Goal: Entertainment & Leisure: Browse casually

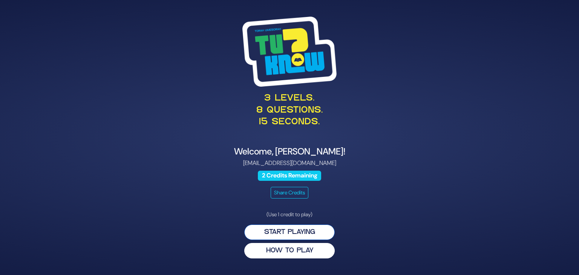
click at [288, 231] on button "Start Playing" at bounding box center [289, 232] width 91 height 15
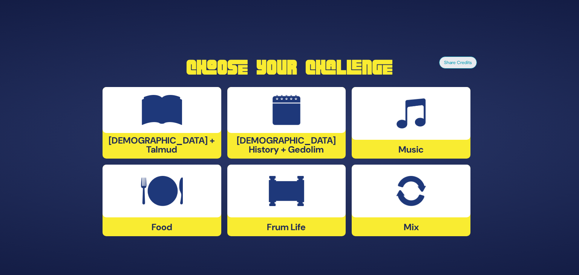
click at [189, 191] on div at bounding box center [162, 191] width 119 height 53
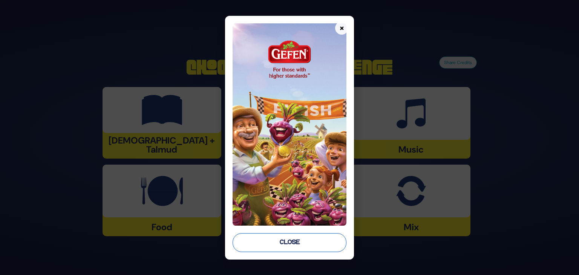
click at [298, 244] on button "Close" at bounding box center [290, 243] width 114 height 19
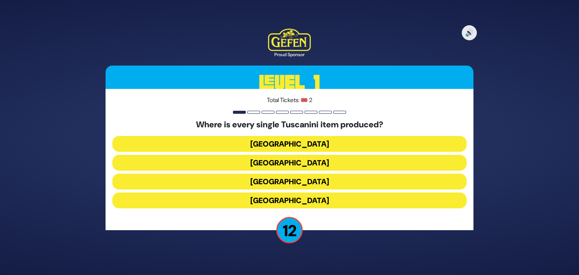
click at [278, 182] on button "Italy" at bounding box center [289, 182] width 355 height 16
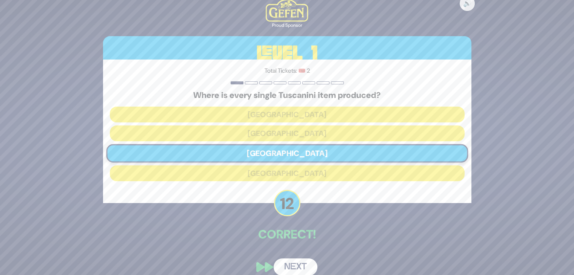
click at [290, 265] on button "Next" at bounding box center [295, 267] width 44 height 17
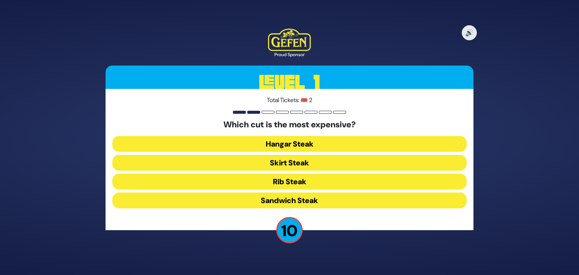
click at [234, 177] on button "Rib Steak" at bounding box center [289, 182] width 355 height 16
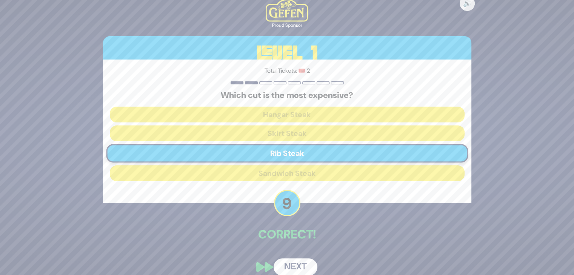
click at [303, 267] on button "Next" at bounding box center [295, 267] width 44 height 17
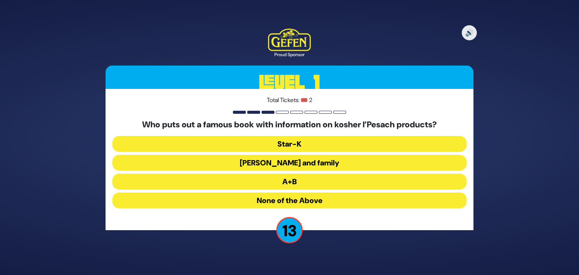
click at [279, 165] on button "Rabbi Blumenkrantz and family" at bounding box center [289, 163] width 355 height 16
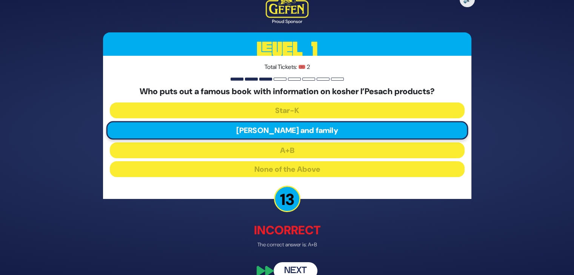
click at [300, 267] on button "Next" at bounding box center [295, 271] width 44 height 17
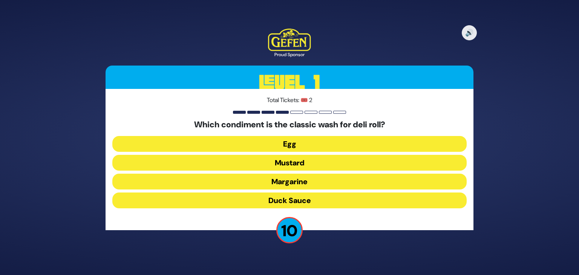
click at [263, 164] on button "Mustard" at bounding box center [289, 163] width 355 height 16
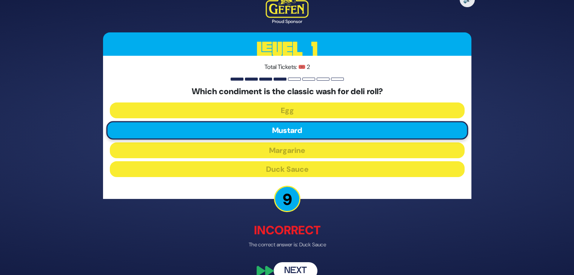
click at [294, 271] on button "Next" at bounding box center [295, 271] width 44 height 17
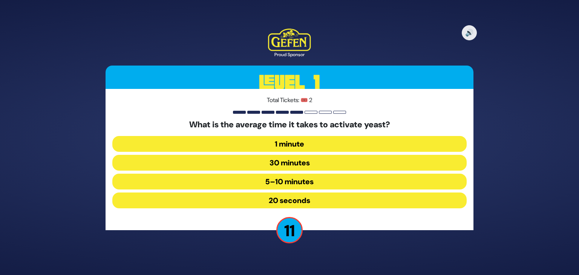
click at [270, 179] on button "5–10 minutes" at bounding box center [289, 182] width 355 height 16
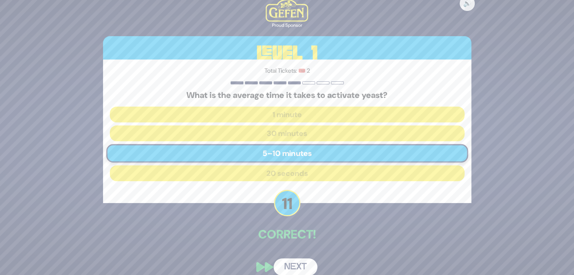
click at [294, 269] on button "Next" at bounding box center [295, 267] width 44 height 17
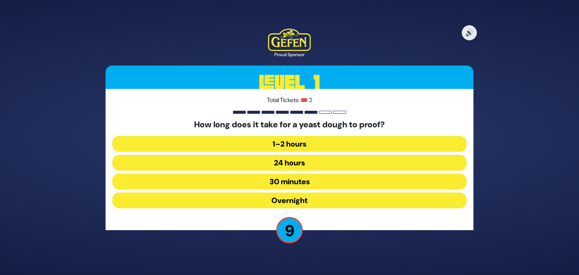
click at [284, 145] on button "1–2 hours" at bounding box center [289, 144] width 355 height 16
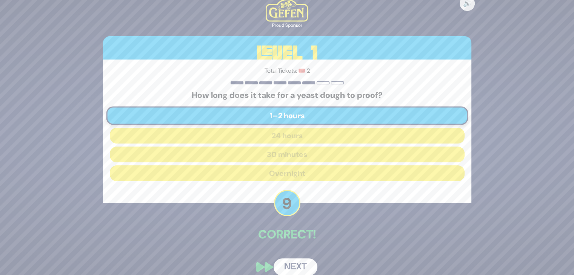
click at [286, 263] on button "Next" at bounding box center [295, 267] width 44 height 17
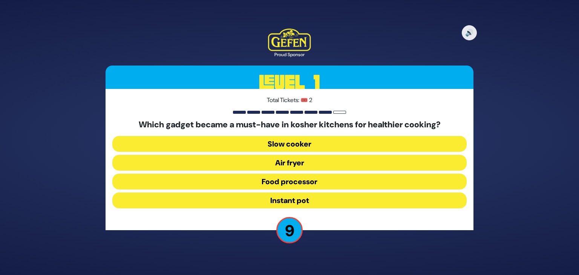
click at [276, 162] on button "Air fryer" at bounding box center [289, 163] width 355 height 16
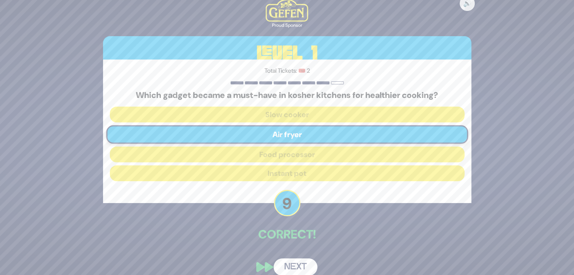
click at [297, 267] on button "Next" at bounding box center [295, 267] width 44 height 17
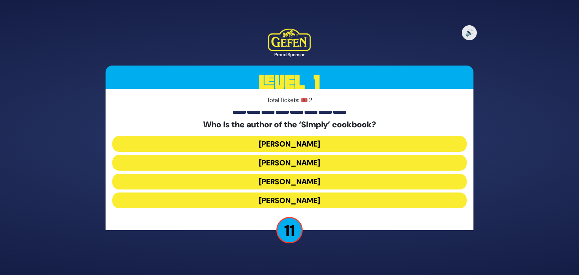
click at [246, 200] on button "Rivky Kleinman" at bounding box center [289, 201] width 355 height 16
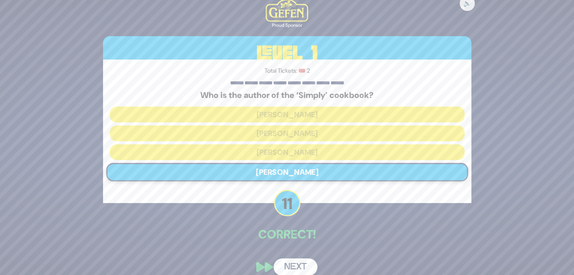
click at [284, 266] on button "Next" at bounding box center [295, 267] width 44 height 17
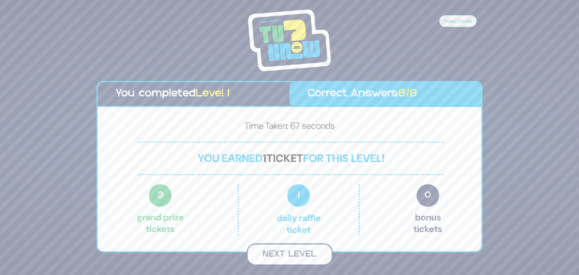
click at [281, 248] on button "Next Level" at bounding box center [290, 255] width 86 height 22
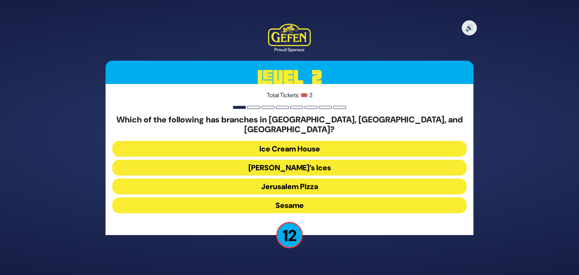
click at [232, 142] on button "Ice Cream House" at bounding box center [289, 149] width 355 height 16
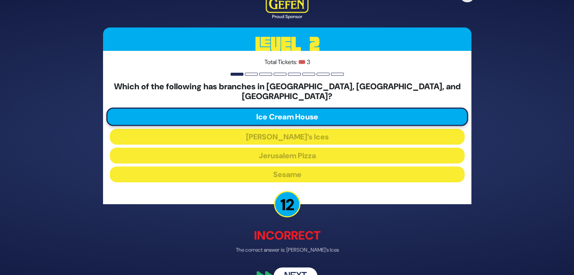
click at [295, 267] on button "Next" at bounding box center [295, 275] width 44 height 17
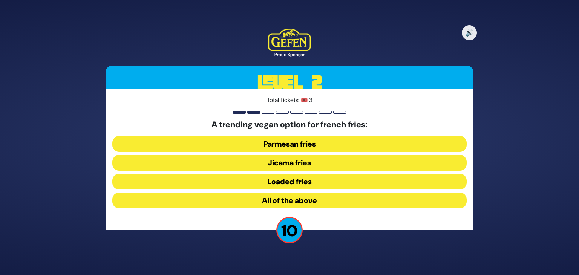
click at [255, 162] on button "Jicama fries" at bounding box center [289, 163] width 355 height 16
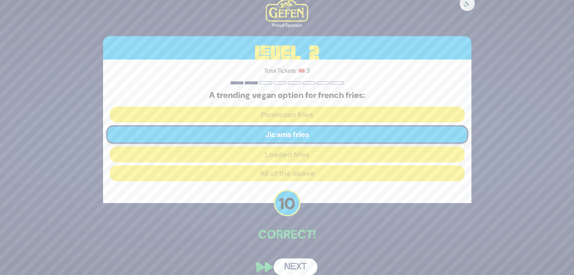
click at [296, 262] on button "Next" at bounding box center [295, 267] width 44 height 17
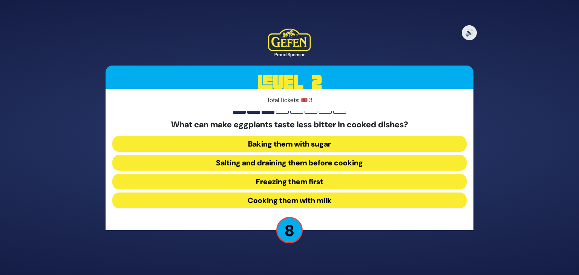
click at [238, 166] on button "Salting and draining them before cooking" at bounding box center [289, 163] width 355 height 16
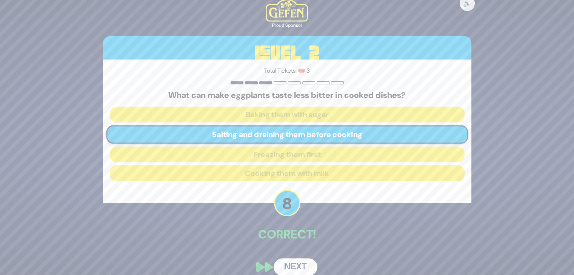
click at [292, 263] on button "Next" at bounding box center [295, 267] width 44 height 17
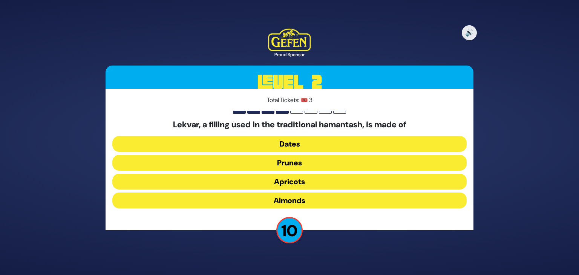
click at [260, 162] on button "Prunes" at bounding box center [289, 163] width 355 height 16
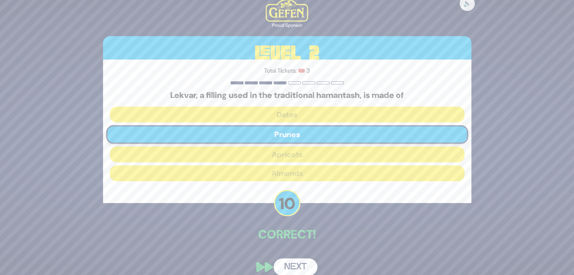
click at [293, 267] on button "Next" at bounding box center [295, 267] width 44 height 17
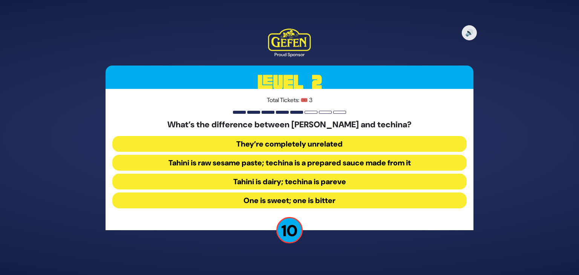
click at [249, 164] on button "Tahini is raw sesame paste; techina is a prepared sauce made from it" at bounding box center [289, 163] width 355 height 16
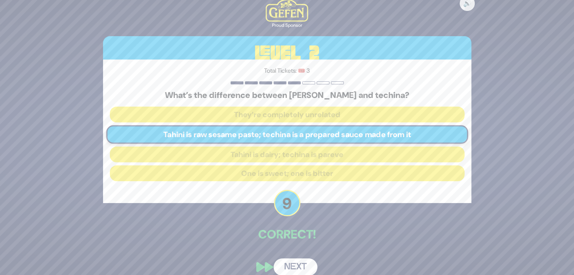
click at [304, 266] on button "Next" at bounding box center [295, 267] width 44 height 17
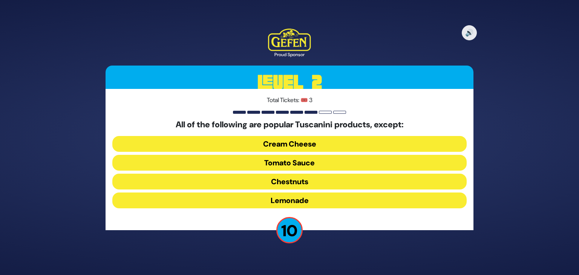
click at [282, 145] on button "Cream Cheese" at bounding box center [289, 144] width 355 height 16
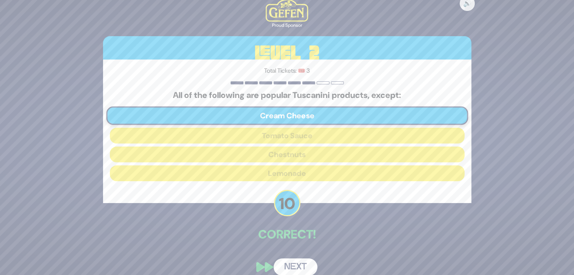
click at [297, 261] on button "Next" at bounding box center [295, 267] width 44 height 17
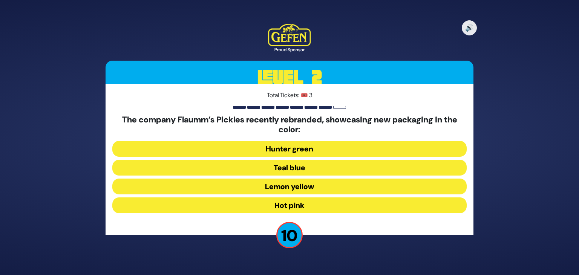
click at [294, 203] on button "Hot pink" at bounding box center [289, 206] width 355 height 16
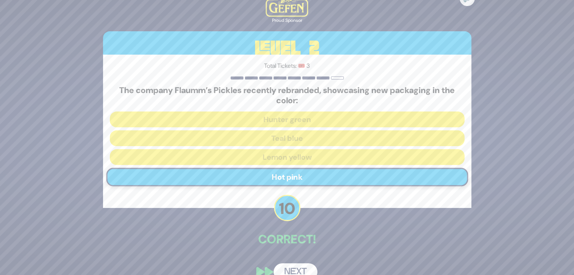
click at [287, 272] on button "Next" at bounding box center [295, 272] width 44 height 17
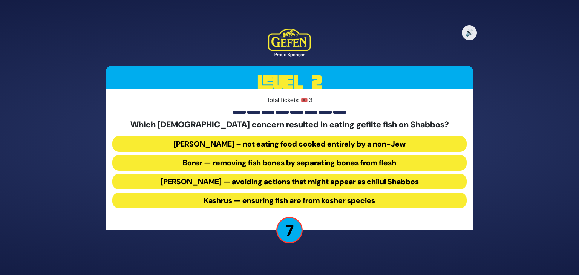
click at [243, 202] on button "Kashrus — ensuring fish are from kosher species" at bounding box center [289, 201] width 355 height 16
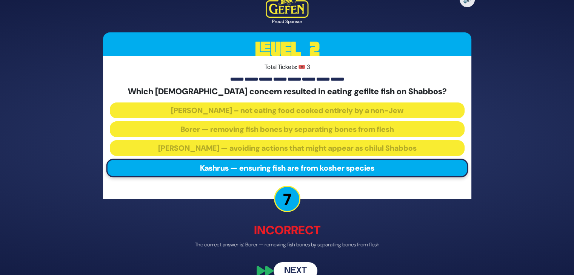
click at [298, 250] on div "🔊 Proud Sponsor Level 2 Total Tickets: 🎟️ 3 Which halachic concern resulted in …" at bounding box center [287, 137] width 386 height 303
click at [303, 267] on button "Next" at bounding box center [295, 271] width 44 height 17
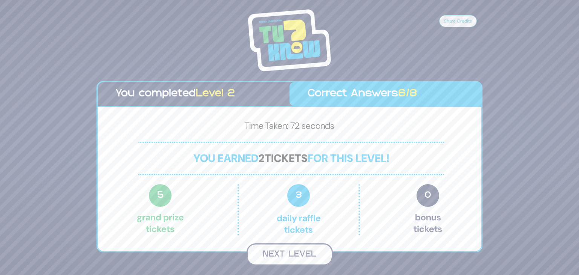
click at [295, 253] on button "Next Level" at bounding box center [290, 255] width 86 height 22
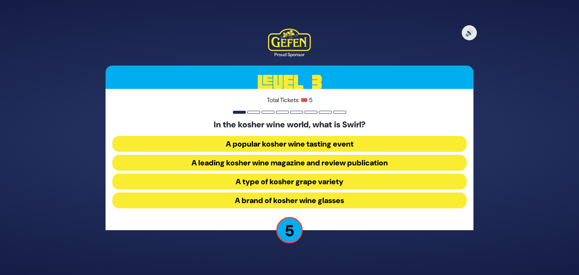
click at [260, 141] on button "A popular kosher wine tasting event" at bounding box center [289, 144] width 355 height 16
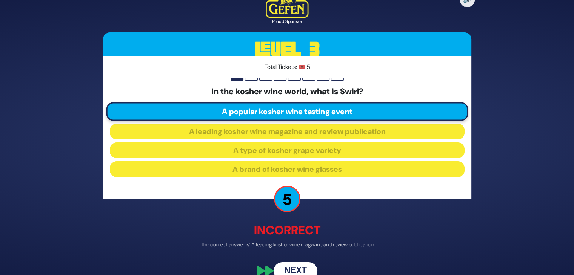
click at [295, 270] on button "Next" at bounding box center [295, 271] width 44 height 17
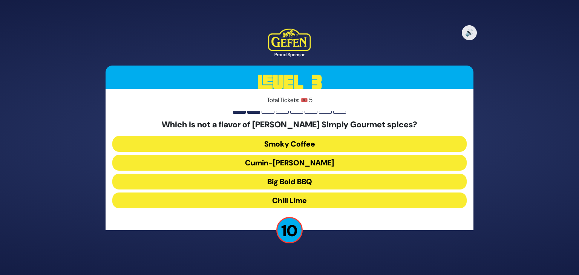
click at [290, 163] on button "Cumin-Curry" at bounding box center [289, 163] width 355 height 16
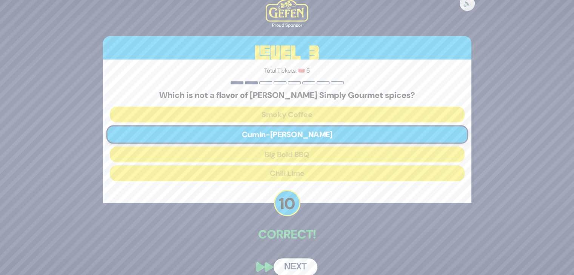
click at [304, 269] on button "Next" at bounding box center [295, 267] width 44 height 17
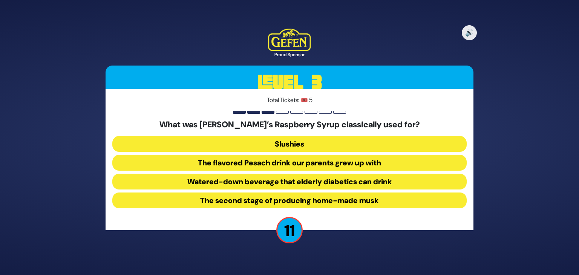
click at [261, 163] on button "The flavored Pesach drink our parents grew up with" at bounding box center [289, 163] width 355 height 16
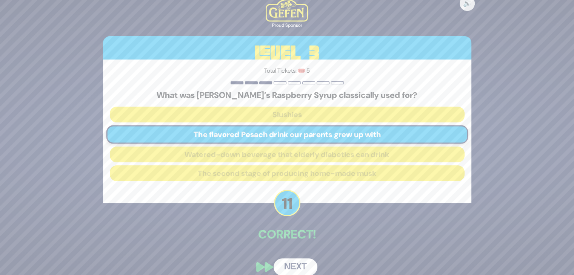
click at [300, 257] on div "🔊 Proud Sponsor Level 3 Total Tickets: 🎟️ 5 What was Kedem’s Raspberry Syrup cl…" at bounding box center [287, 137] width 386 height 295
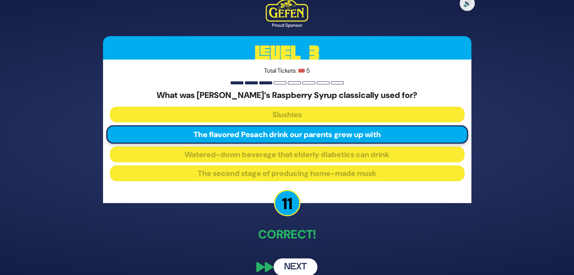
click at [301, 268] on button "Next" at bounding box center [295, 267] width 44 height 17
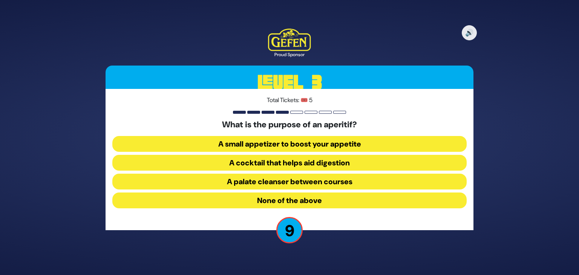
click at [266, 145] on button "A small appetizer to boost your appetite" at bounding box center [289, 144] width 355 height 16
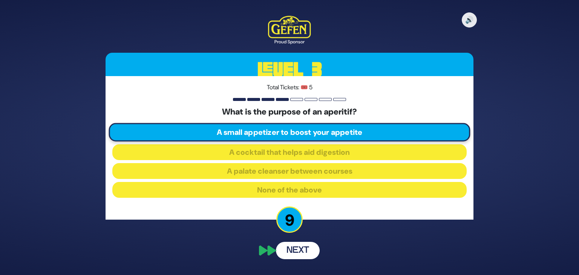
click at [306, 247] on button "Next" at bounding box center [298, 250] width 44 height 17
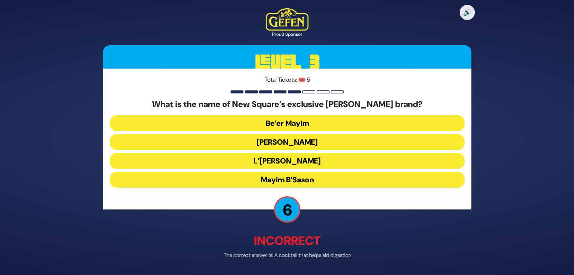
click at [270, 179] on button "Mayim B’Sason" at bounding box center [287, 180] width 355 height 16
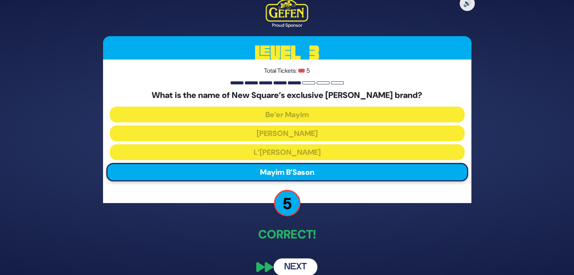
click at [298, 267] on button "Next" at bounding box center [295, 267] width 44 height 17
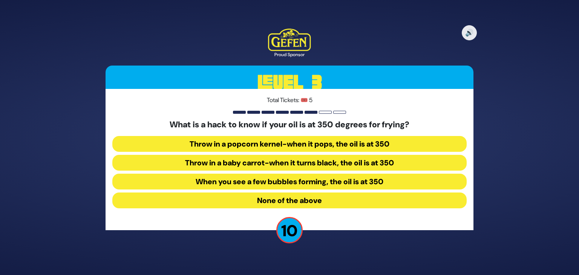
click at [281, 164] on button "Throw in a baby carrot-when it turns black, the oil is at 350" at bounding box center [289, 163] width 355 height 16
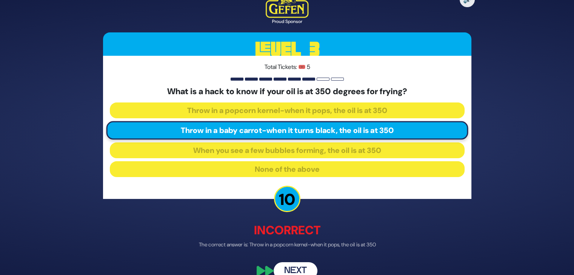
click at [297, 267] on button "Next" at bounding box center [295, 271] width 44 height 17
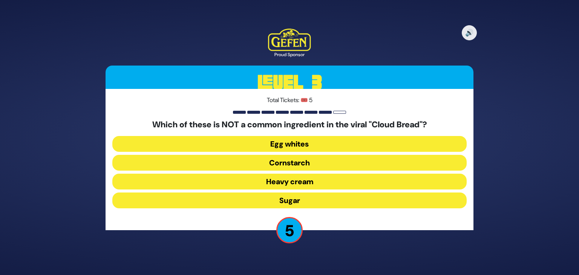
click at [257, 199] on button "Sugar" at bounding box center [289, 201] width 355 height 16
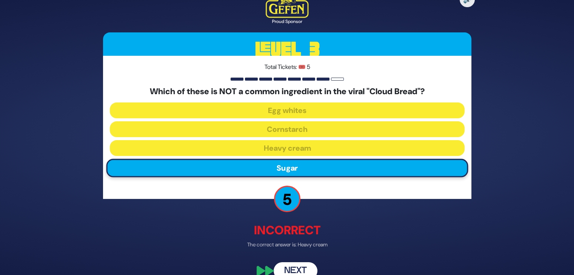
click at [308, 270] on button "Next" at bounding box center [295, 271] width 44 height 17
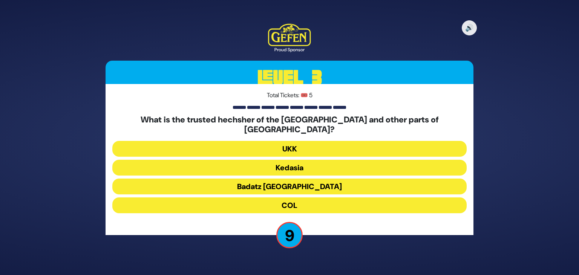
click at [300, 144] on button "UKK" at bounding box center [289, 149] width 355 height 16
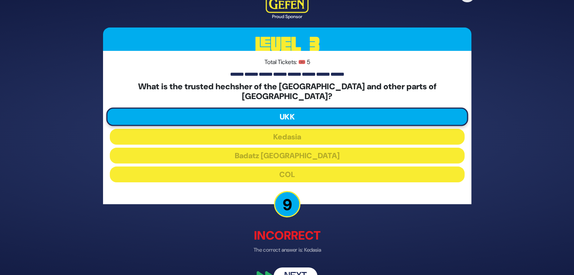
click at [298, 267] on button "Next" at bounding box center [295, 275] width 44 height 17
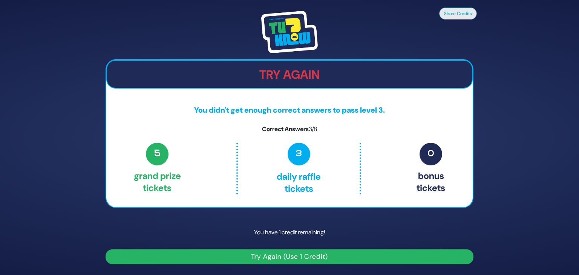
click at [333, 256] on button "Try Again (Use 1 Credit)" at bounding box center [290, 257] width 368 height 15
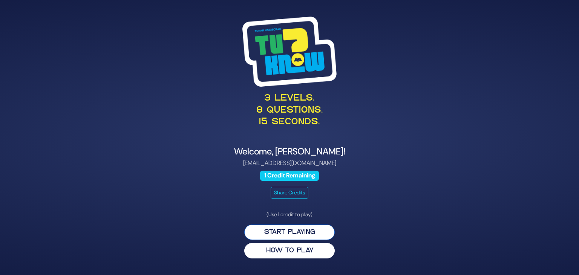
click at [290, 231] on button "Start Playing" at bounding box center [289, 232] width 91 height 15
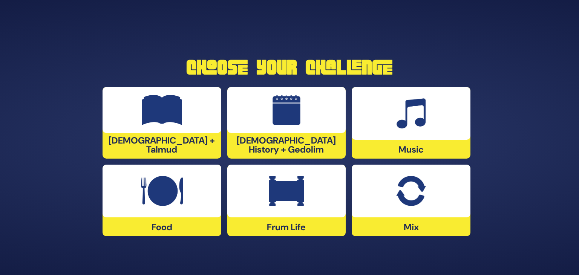
click at [395, 198] on div at bounding box center [411, 191] width 119 height 53
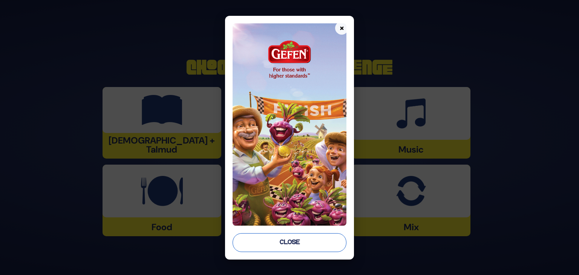
click at [266, 237] on button "Close" at bounding box center [290, 243] width 114 height 19
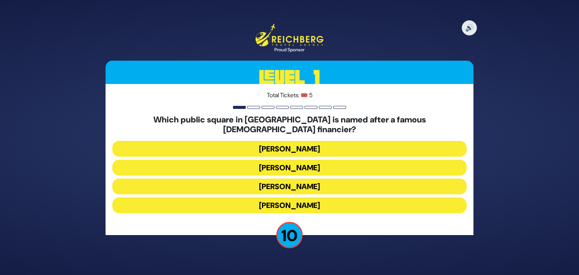
click at [309, 180] on button "[PERSON_NAME]" at bounding box center [289, 187] width 355 height 16
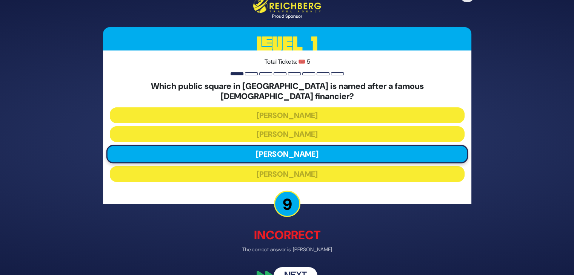
click at [296, 270] on button "Next" at bounding box center [295, 275] width 44 height 17
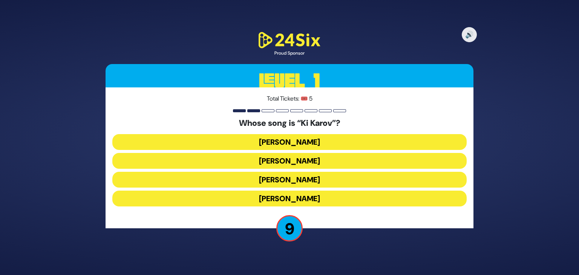
click at [251, 158] on button "[PERSON_NAME]" at bounding box center [289, 161] width 355 height 16
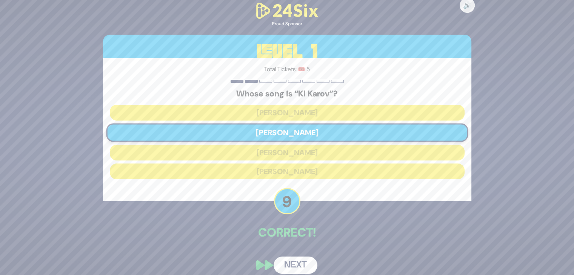
click at [295, 264] on button "Next" at bounding box center [295, 265] width 44 height 17
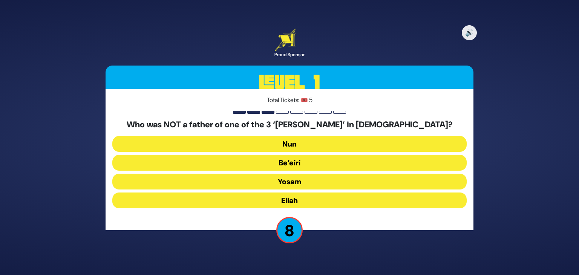
click at [308, 163] on button "Be’eiri" at bounding box center [289, 163] width 355 height 16
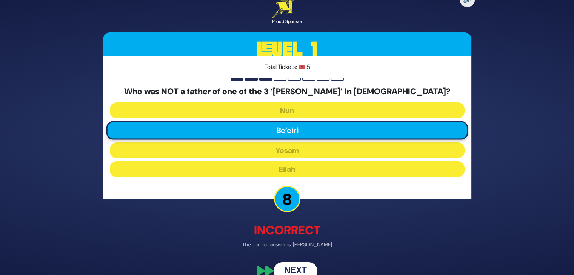
click at [297, 269] on button "Next" at bounding box center [295, 271] width 44 height 17
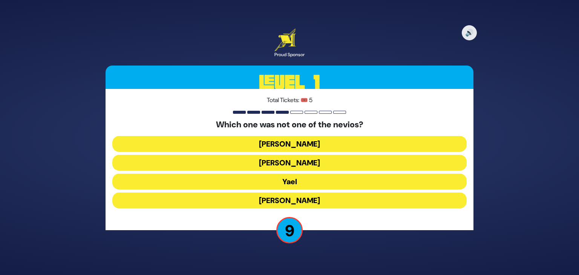
click at [305, 185] on button "Yael" at bounding box center [289, 182] width 355 height 16
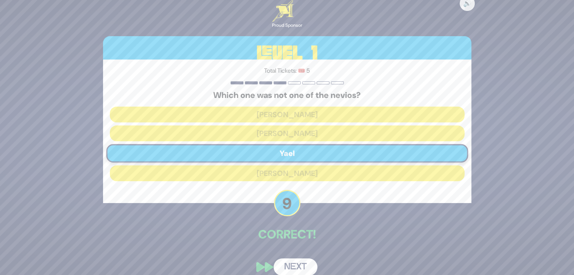
click at [296, 263] on button "Next" at bounding box center [295, 267] width 44 height 17
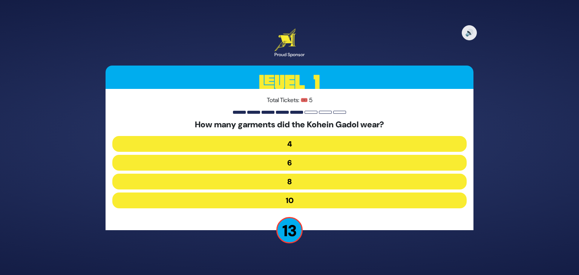
click at [295, 184] on button "8" at bounding box center [289, 182] width 355 height 16
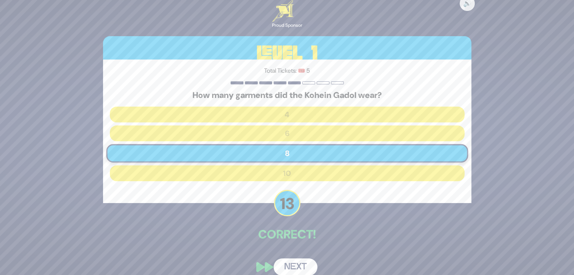
click at [296, 266] on button "Next" at bounding box center [295, 267] width 44 height 17
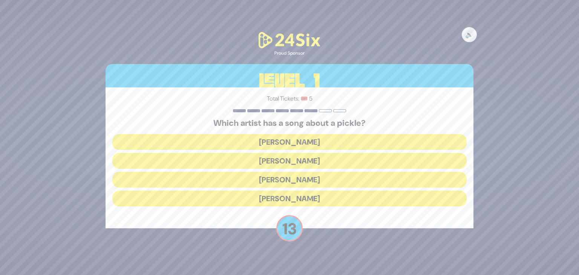
click at [265, 142] on button "[PERSON_NAME]" at bounding box center [289, 142] width 355 height 16
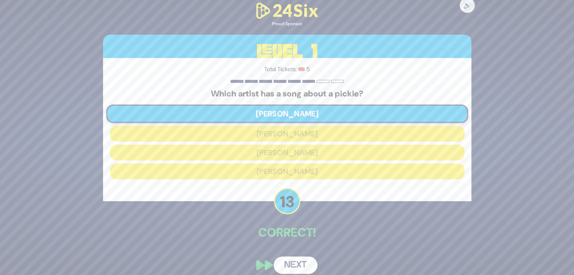
click at [297, 263] on button "Next" at bounding box center [295, 265] width 44 height 17
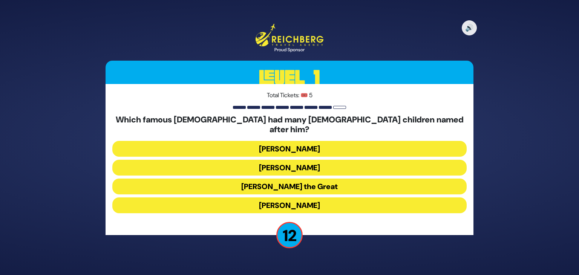
click at [247, 179] on button "[PERSON_NAME] the Great" at bounding box center [289, 187] width 355 height 16
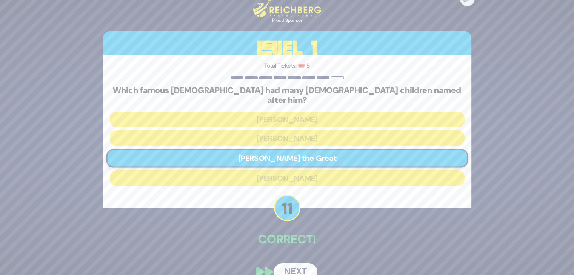
click at [300, 264] on button "Next" at bounding box center [295, 272] width 44 height 17
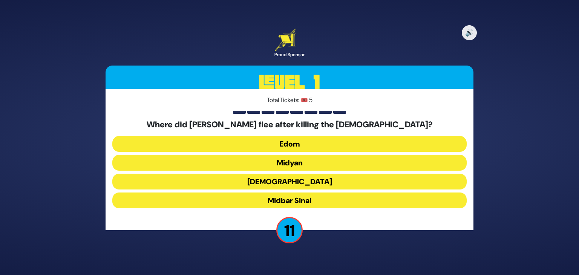
click at [272, 161] on button "Midyan" at bounding box center [289, 163] width 355 height 16
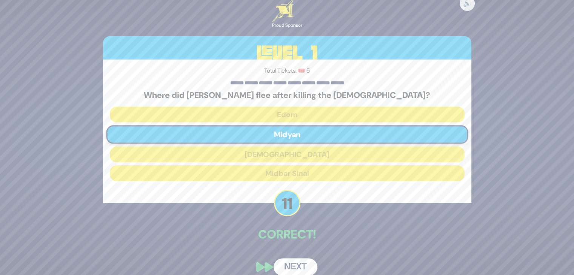
click at [289, 263] on button "Next" at bounding box center [295, 267] width 44 height 17
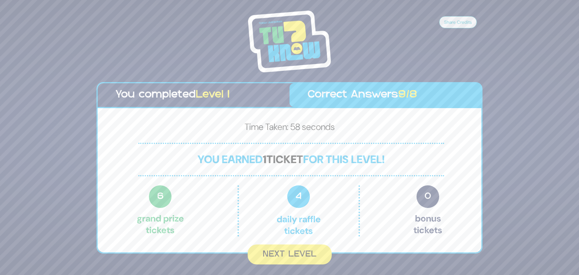
click at [289, 263] on button "Next Level" at bounding box center [290, 255] width 84 height 20
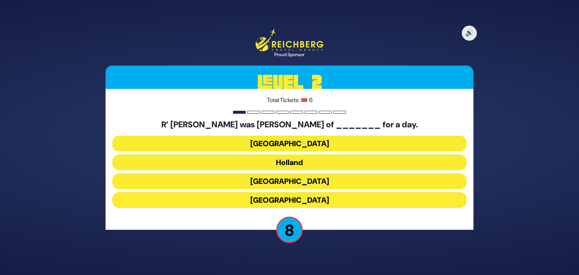
click at [266, 183] on button "[GEOGRAPHIC_DATA]" at bounding box center [289, 182] width 355 height 16
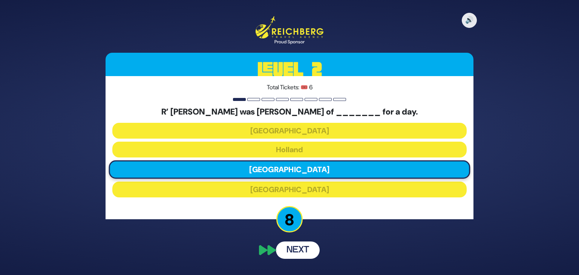
click at [310, 251] on button "Next" at bounding box center [298, 250] width 44 height 17
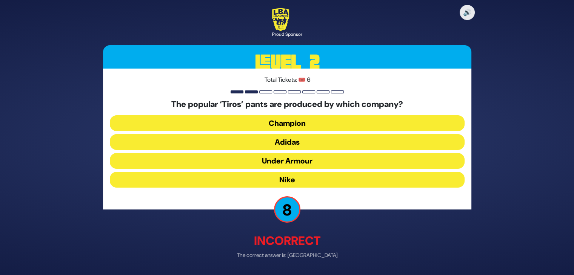
click at [254, 121] on button "Champion" at bounding box center [287, 123] width 355 height 16
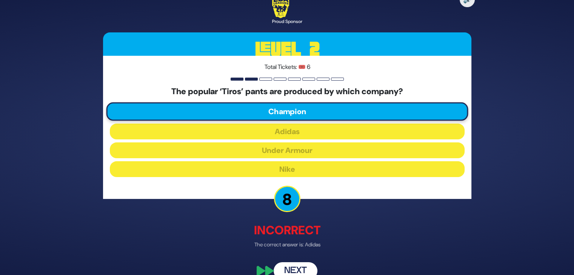
click at [302, 269] on button "Next" at bounding box center [295, 271] width 44 height 17
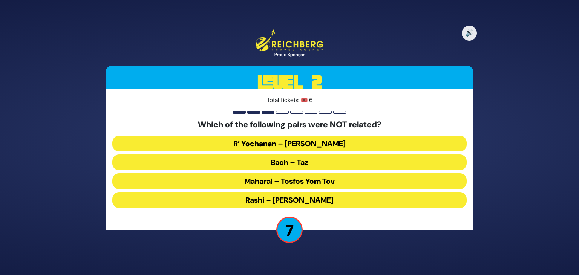
click at [309, 181] on button "Maharal – Tosfos Yom Tov" at bounding box center [289, 182] width 355 height 16
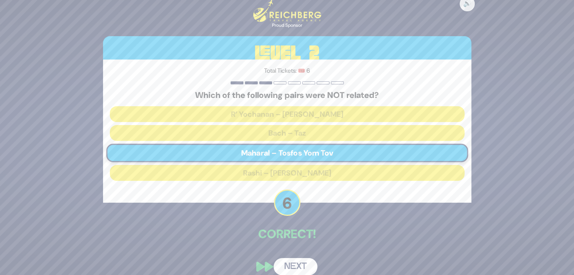
click at [295, 264] on button "Next" at bounding box center [295, 266] width 44 height 17
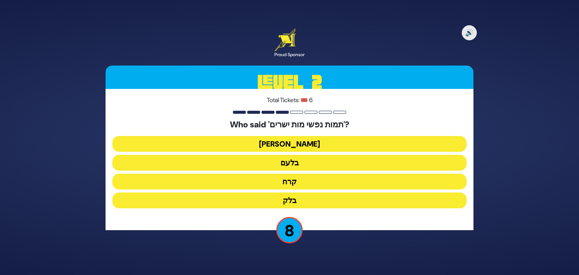
click at [267, 159] on button "בלעם" at bounding box center [289, 163] width 355 height 16
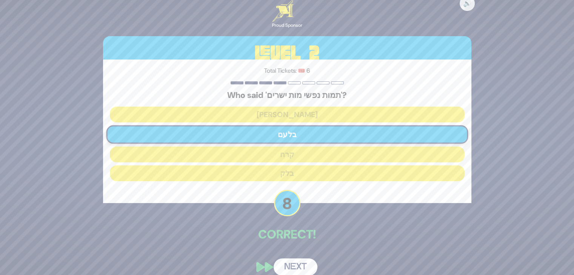
click at [305, 266] on button "Next" at bounding box center [295, 267] width 44 height 17
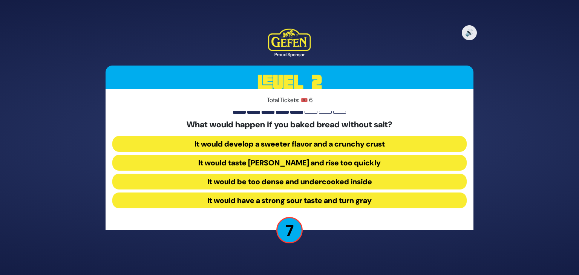
click at [320, 178] on button "It would be too dense and undercooked inside" at bounding box center [289, 182] width 355 height 16
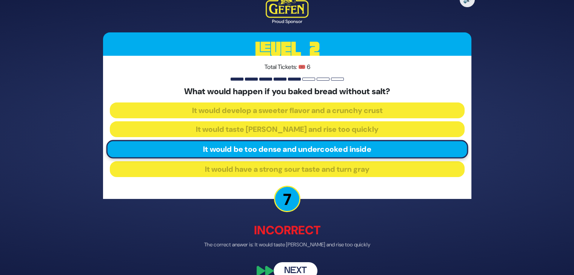
click at [301, 272] on button "Next" at bounding box center [295, 271] width 44 height 17
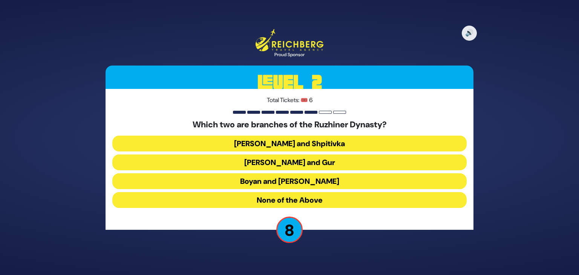
click at [252, 186] on button "Boyan and [PERSON_NAME]" at bounding box center [289, 182] width 355 height 16
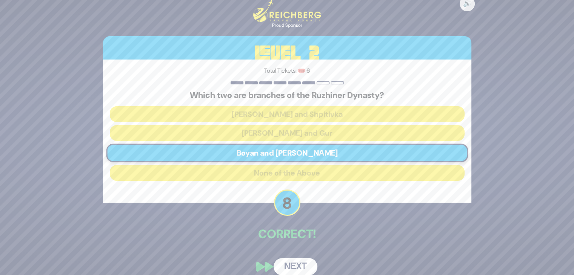
click at [300, 267] on button "Next" at bounding box center [295, 266] width 44 height 17
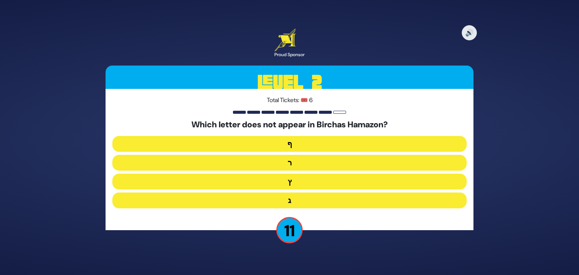
click at [303, 143] on button "ף" at bounding box center [289, 144] width 355 height 16
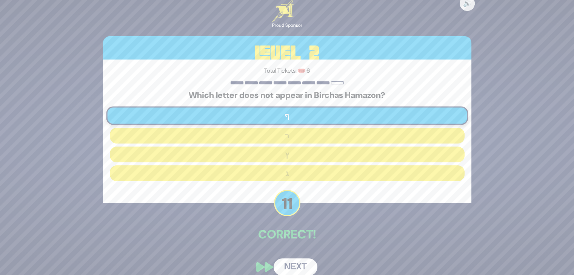
click at [301, 264] on button "Next" at bounding box center [295, 267] width 44 height 17
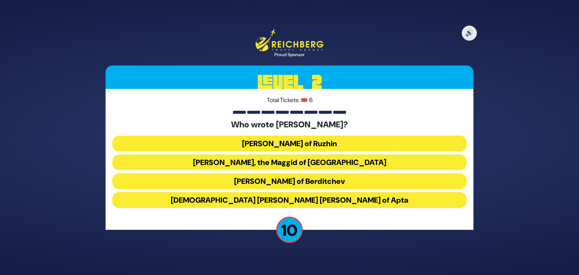
click at [290, 201] on button "[DEMOGRAPHIC_DATA] [PERSON_NAME] [PERSON_NAME] of Apta" at bounding box center [289, 200] width 355 height 16
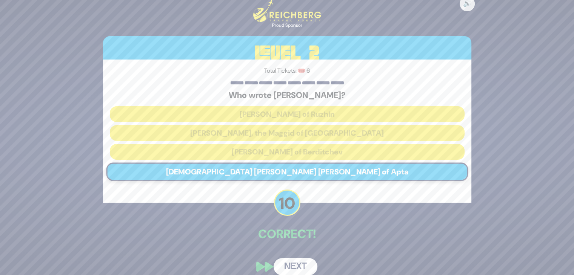
click at [305, 251] on div "🔊 Proud Sponsor Level 2 Total Tickets: 🎟️ 6 Who wrote [PERSON_NAME]? [PERSON_NA…" at bounding box center [287, 138] width 386 height 295
click at [300, 263] on button "Next" at bounding box center [295, 266] width 44 height 17
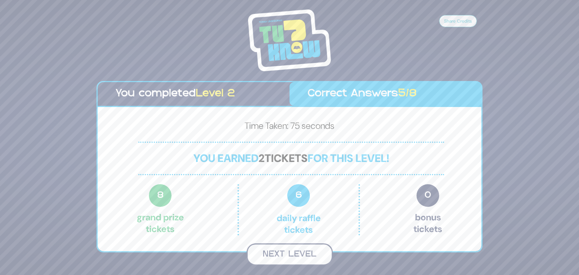
click at [297, 258] on button "Next Level" at bounding box center [290, 255] width 86 height 22
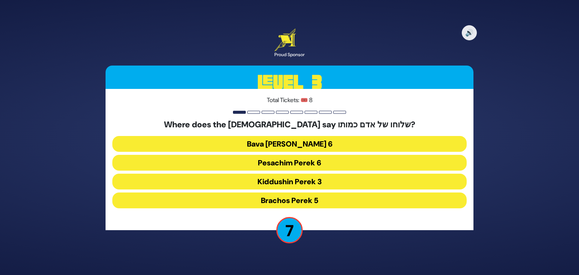
click at [251, 143] on button "Bava [PERSON_NAME] 6" at bounding box center [289, 144] width 355 height 16
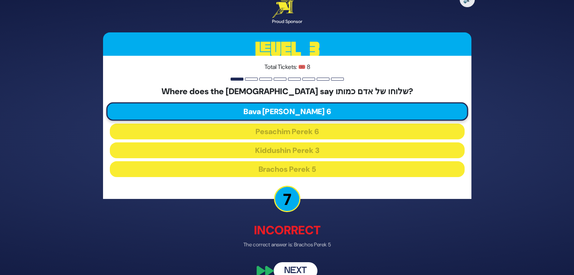
click at [302, 269] on button "Next" at bounding box center [295, 271] width 44 height 17
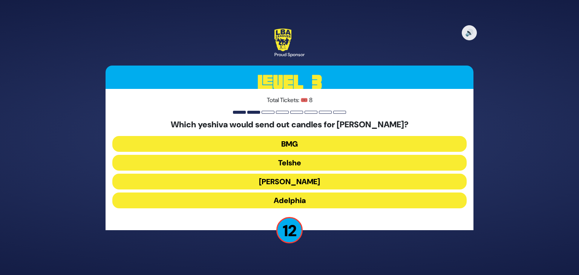
click at [259, 162] on button "Telshe" at bounding box center [289, 163] width 355 height 16
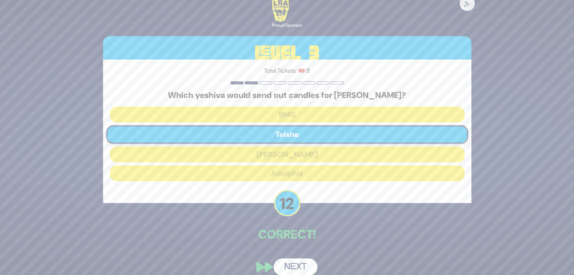
click at [299, 264] on button "Next" at bounding box center [295, 267] width 44 height 17
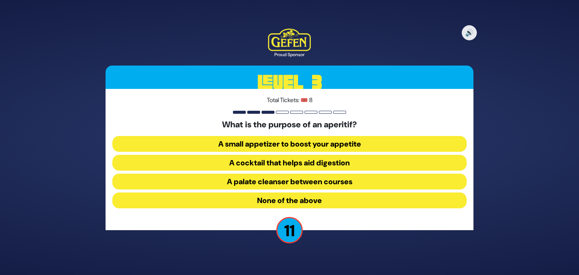
click at [256, 163] on button "A cocktail that helps aid digestion" at bounding box center [289, 163] width 355 height 16
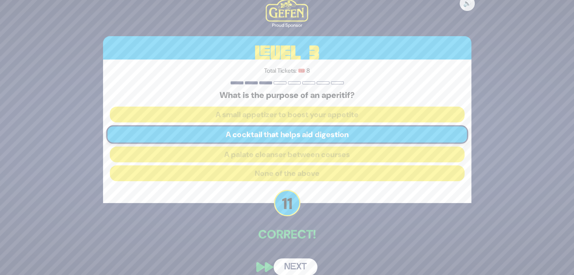
click at [292, 266] on button "Next" at bounding box center [295, 267] width 44 height 17
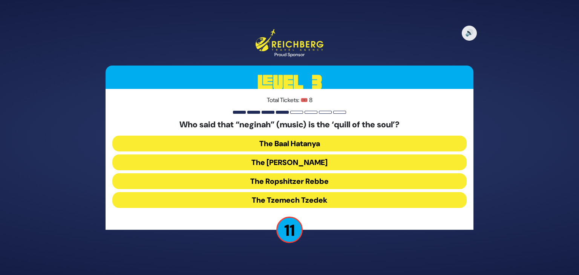
click at [310, 146] on button "The Baal Hatanya" at bounding box center [289, 144] width 355 height 16
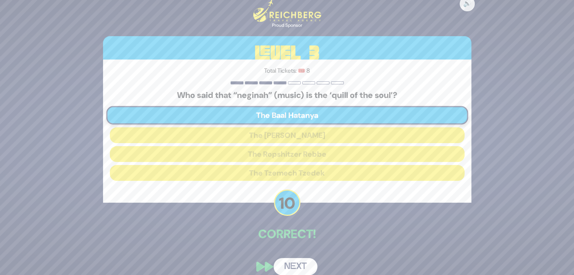
click at [297, 265] on button "Next" at bounding box center [295, 266] width 44 height 17
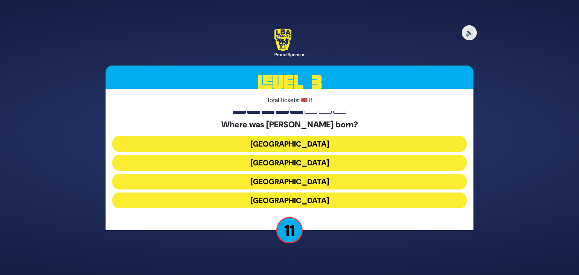
click at [305, 143] on button "[GEOGRAPHIC_DATA]" at bounding box center [289, 144] width 355 height 16
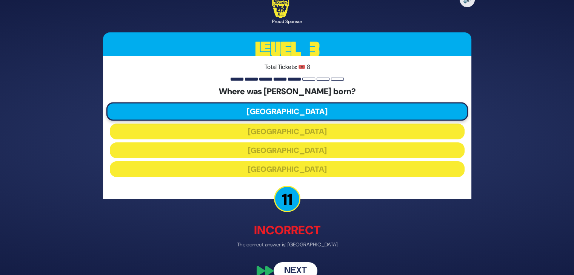
click at [298, 267] on button "Next" at bounding box center [295, 271] width 44 height 17
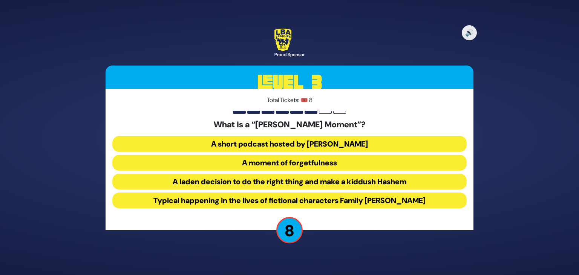
click at [341, 140] on button "A short podcast hosted by [PERSON_NAME]" at bounding box center [289, 144] width 355 height 16
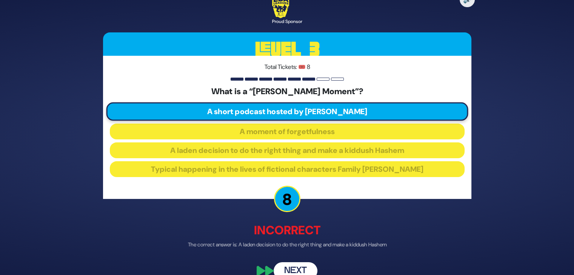
click at [301, 264] on button "Next" at bounding box center [295, 271] width 44 height 17
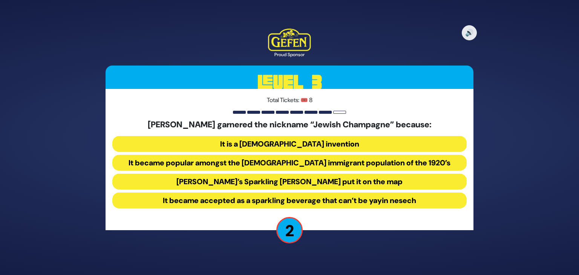
click at [228, 201] on button "It became accepted as a sparkling beverage that can’t be yayin nesech" at bounding box center [289, 201] width 355 height 16
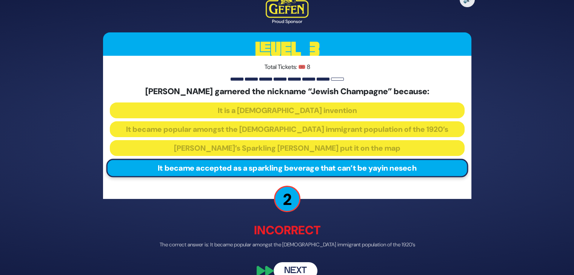
click at [301, 266] on button "Next" at bounding box center [295, 271] width 44 height 17
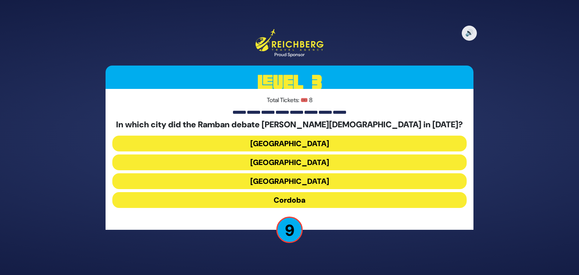
click at [267, 162] on button "[GEOGRAPHIC_DATA]" at bounding box center [289, 163] width 355 height 16
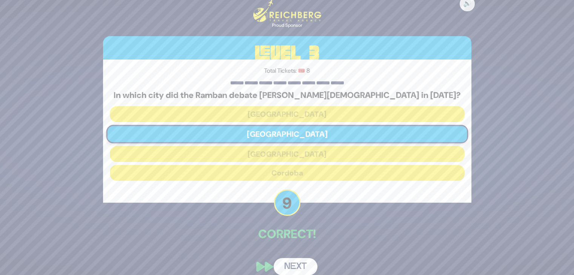
click at [288, 269] on button "Next" at bounding box center [295, 266] width 44 height 17
